Goal: Task Accomplishment & Management: Manage account settings

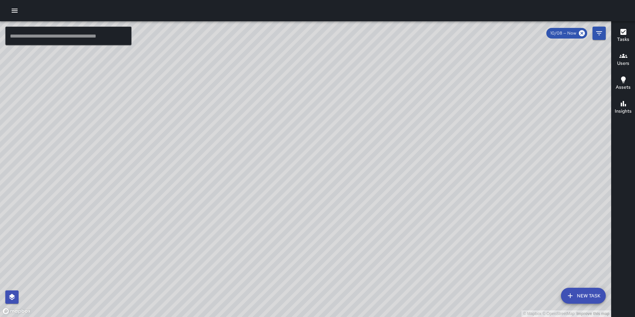
click at [15, 11] on icon "button" at bounding box center [15, 11] width 8 height 8
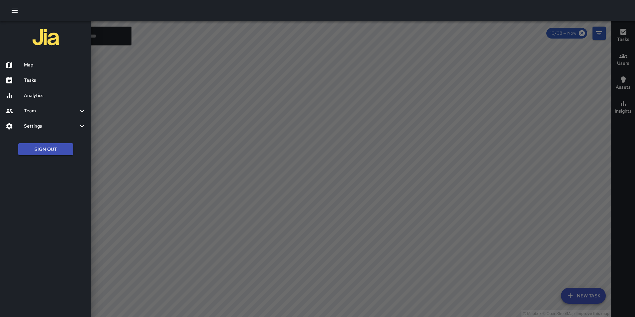
click at [45, 145] on button "Sign Out" at bounding box center [45, 149] width 55 height 12
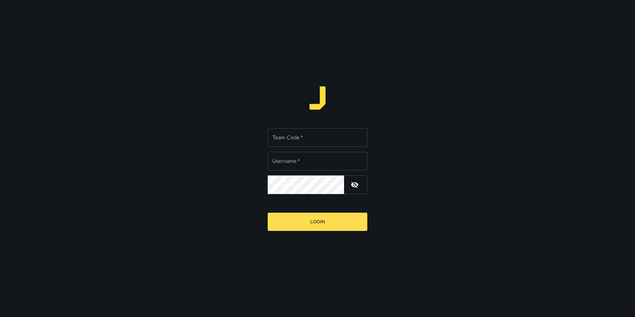
type input "**********"
click at [302, 137] on input "Team Code   *" at bounding box center [317, 137] width 100 height 19
type input "*"
type input "*******"
click at [267, 212] on button "Login" at bounding box center [317, 221] width 100 height 18
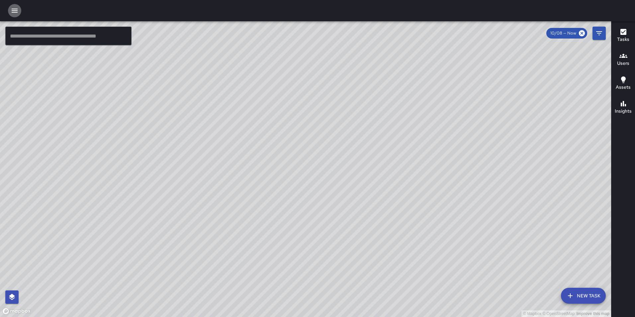
click at [17, 10] on icon "button" at bounding box center [15, 11] width 8 height 8
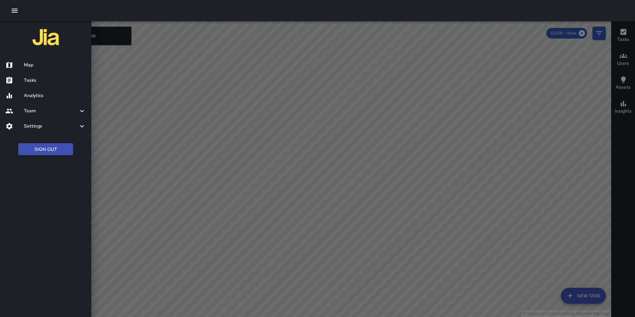
click at [317, 176] on div at bounding box center [317, 158] width 635 height 317
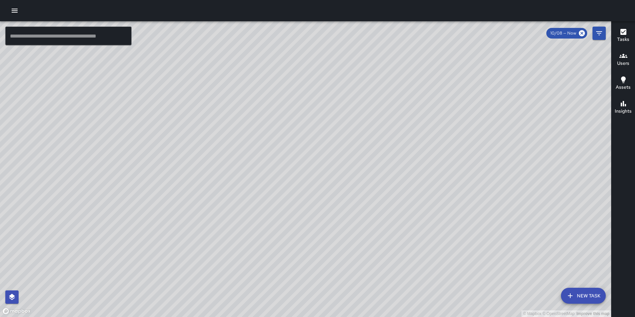
click at [314, 179] on div "© Mapbox © OpenStreetMap Improve this map" at bounding box center [305, 168] width 611 height 295
click at [317, 180] on div "© Mapbox © OpenStreetMap Improve this map" at bounding box center [305, 168] width 611 height 295
click at [317, 180] on div "© Mapbox © OpenStreetMap Improve this map JI [PERSON_NAME] [STREET_ADDRESS] Cre…" at bounding box center [305, 168] width 611 height 295
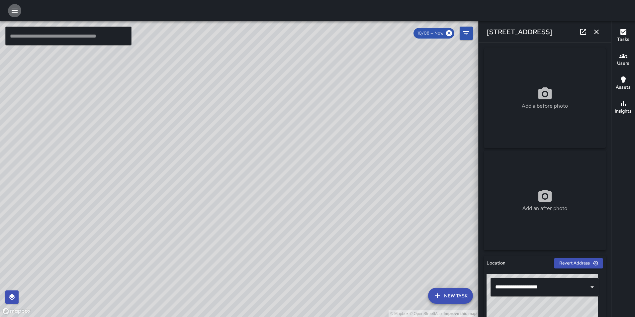
click at [16, 11] on icon "button" at bounding box center [15, 11] width 6 height 4
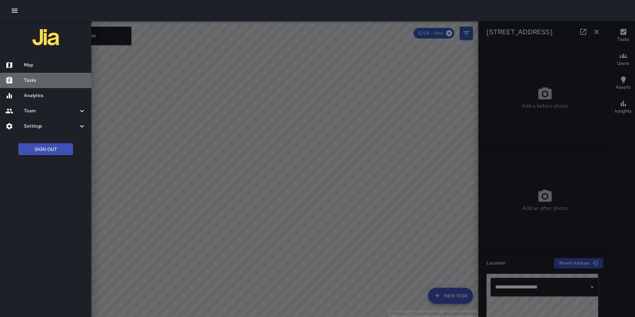
click at [35, 81] on h6 "Tasks" at bounding box center [55, 80] width 62 height 7
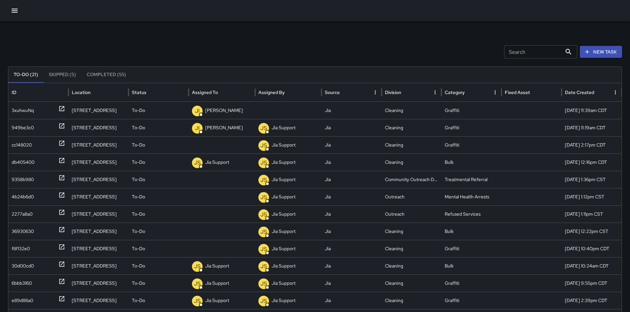
click at [101, 73] on button "Completed (55)" at bounding box center [106, 75] width 50 height 16
